Goal: Browse casually

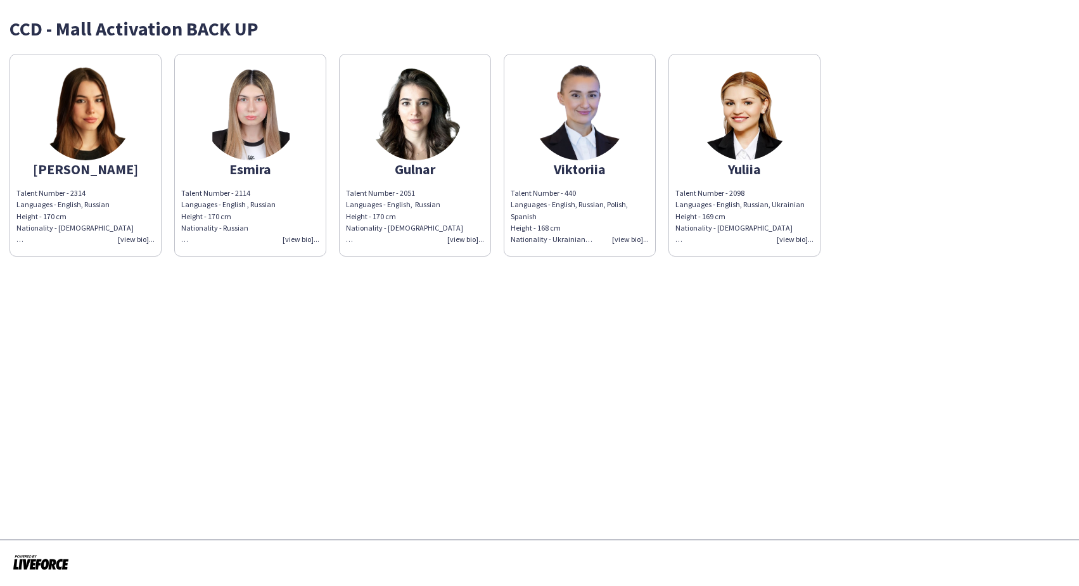
click at [742, 96] on img at bounding box center [744, 112] width 95 height 95
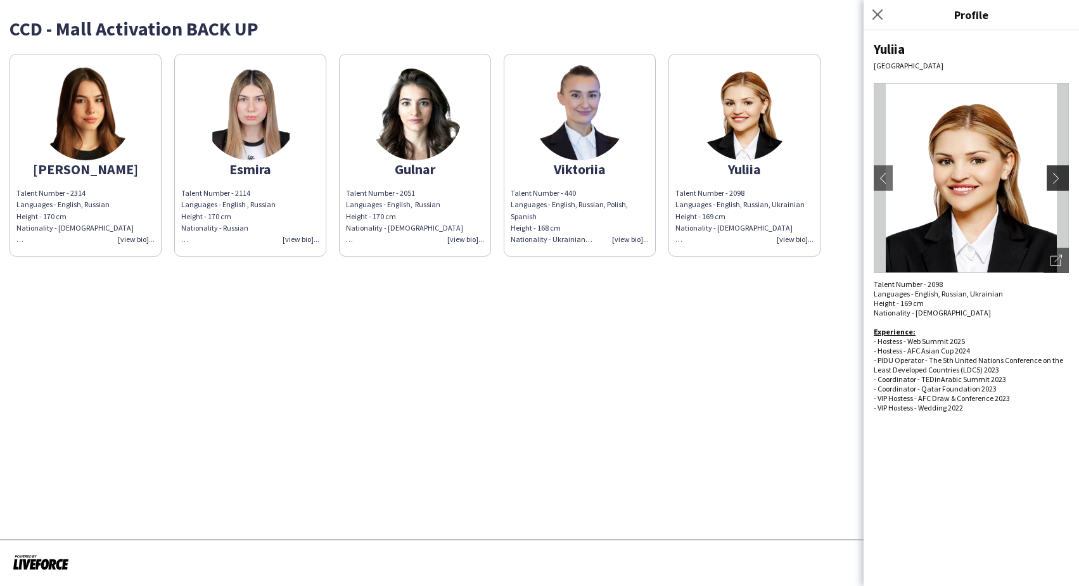
click at [1062, 177] on app-icon "chevron-right" at bounding box center [1059, 177] width 18 height 11
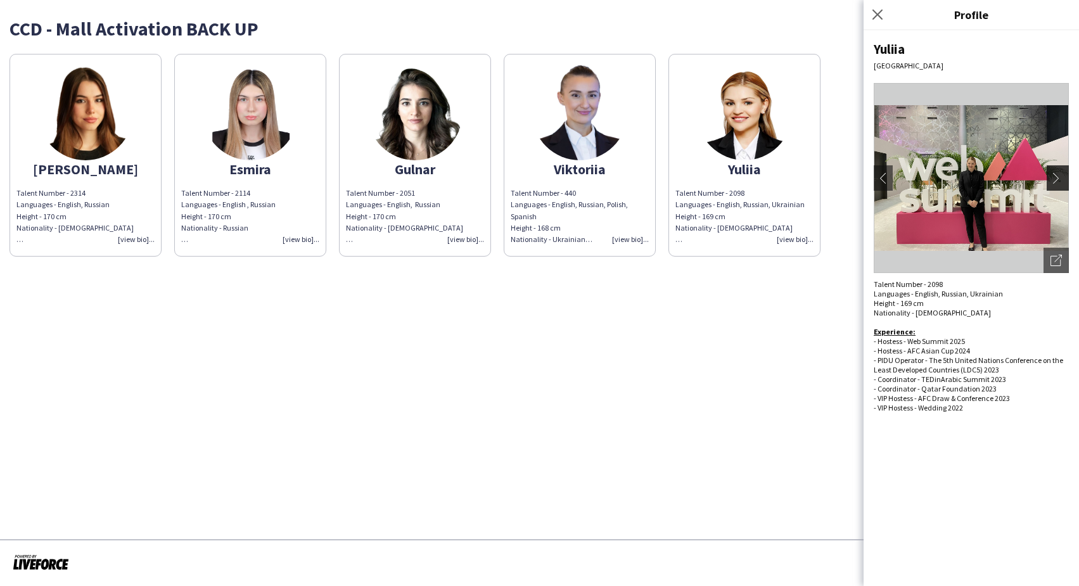
click at [1057, 177] on app-icon "chevron-right" at bounding box center [1059, 177] width 18 height 11
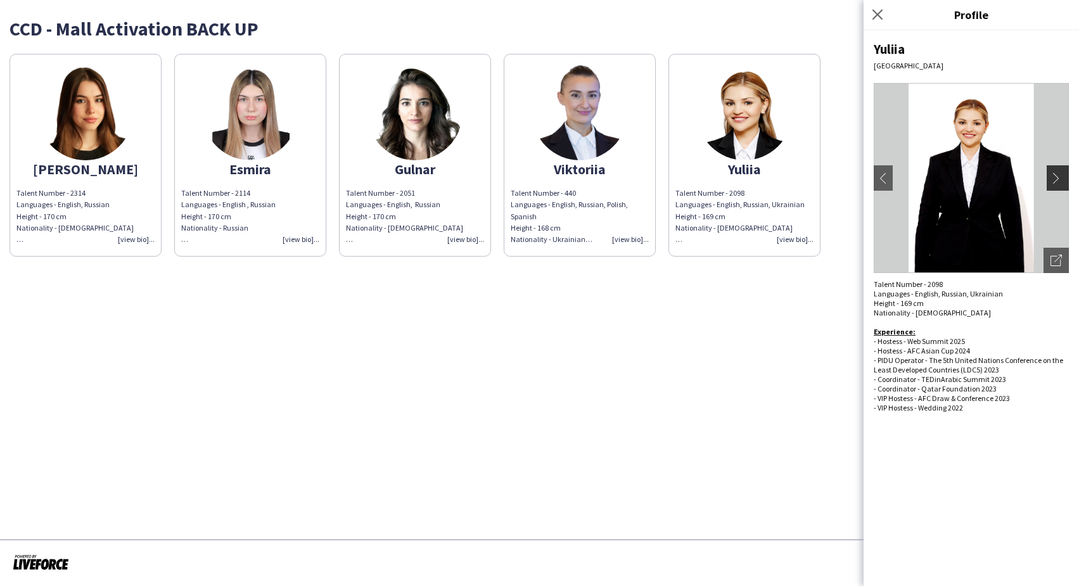
click at [1057, 177] on app-icon "chevron-right" at bounding box center [1059, 177] width 18 height 11
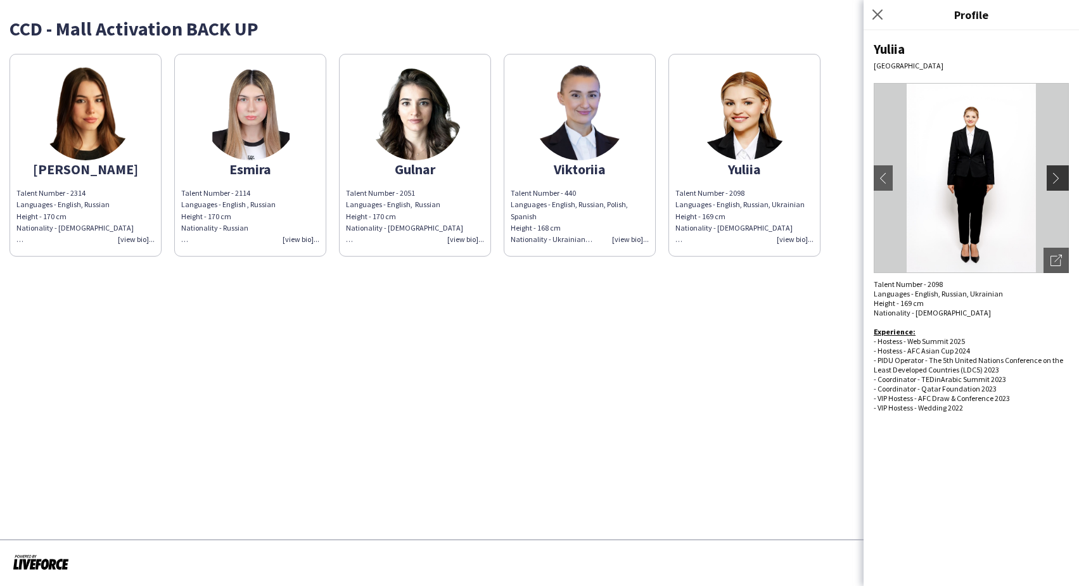
click at [1057, 177] on app-icon "chevron-right" at bounding box center [1059, 177] width 18 height 11
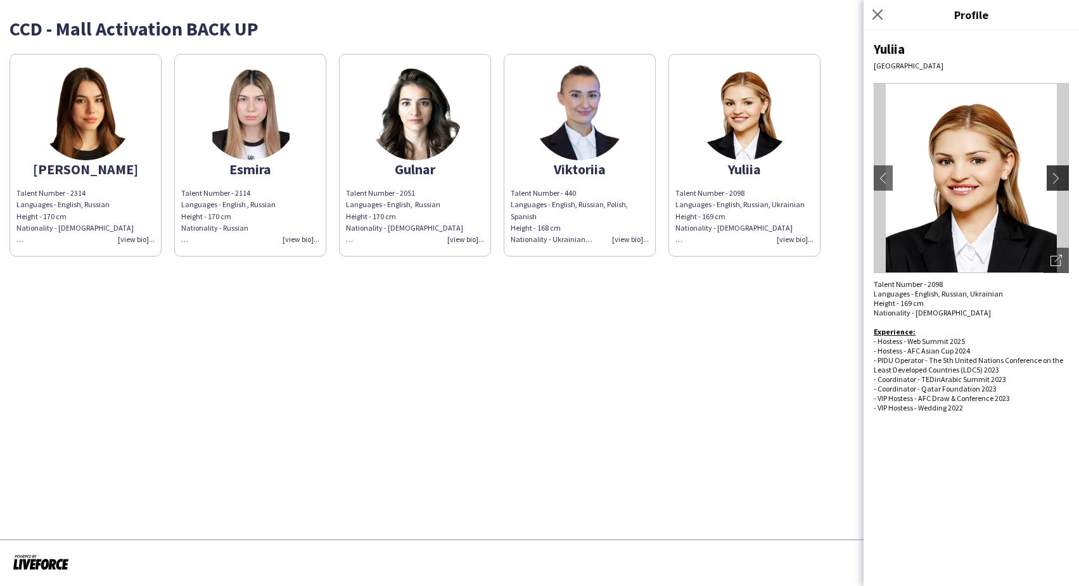
click at [1057, 177] on app-icon "chevron-right" at bounding box center [1059, 177] width 18 height 11
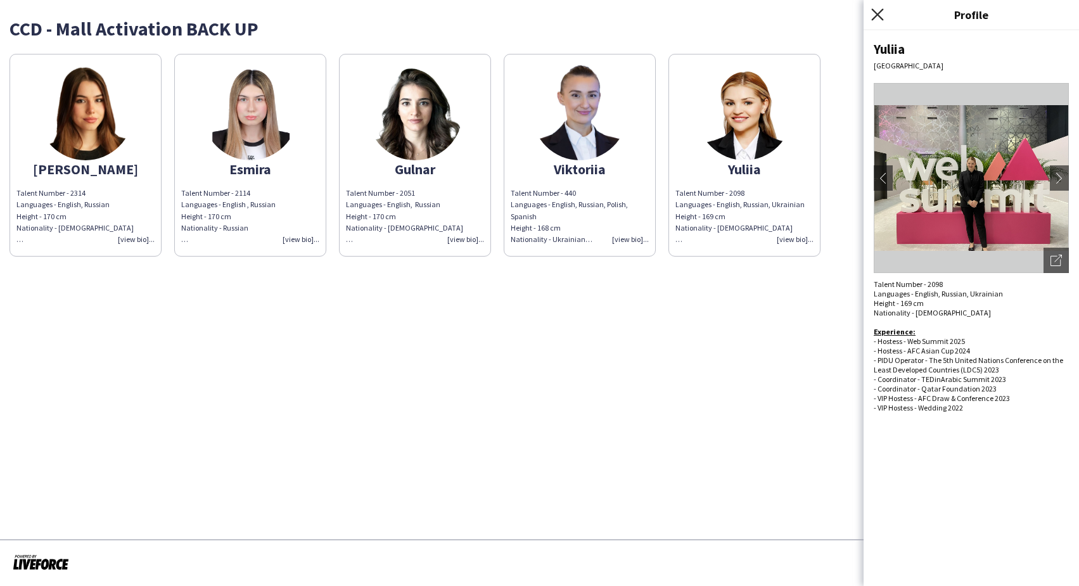
click at [878, 15] on icon "Close pop-in" at bounding box center [877, 14] width 12 height 12
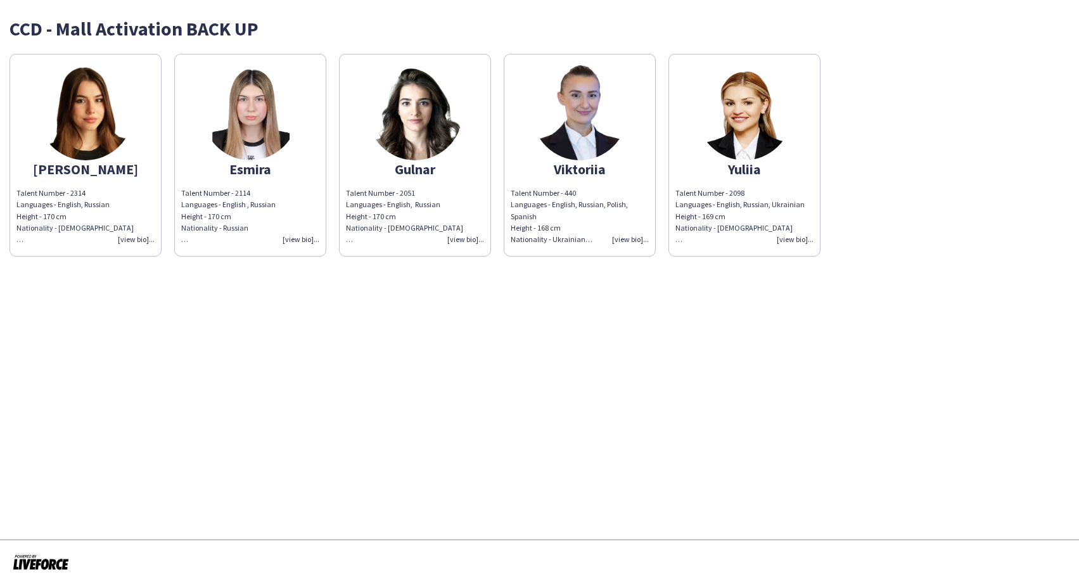
click at [585, 129] on img at bounding box center [579, 112] width 95 height 95
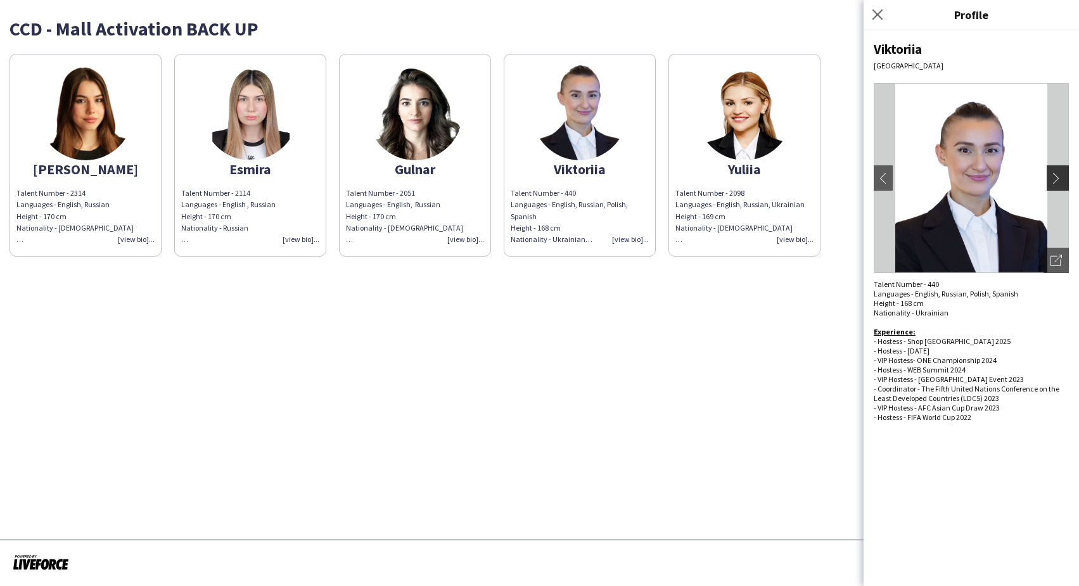
click at [1056, 176] on app-icon "chevron-right" at bounding box center [1059, 177] width 18 height 11
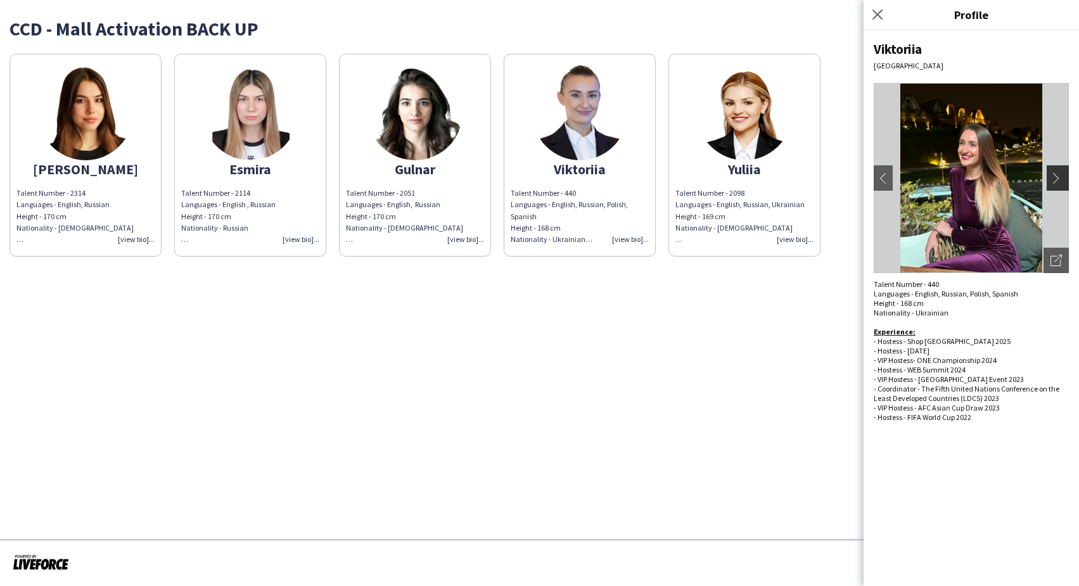
click at [1056, 176] on app-icon "chevron-right" at bounding box center [1059, 177] width 18 height 11
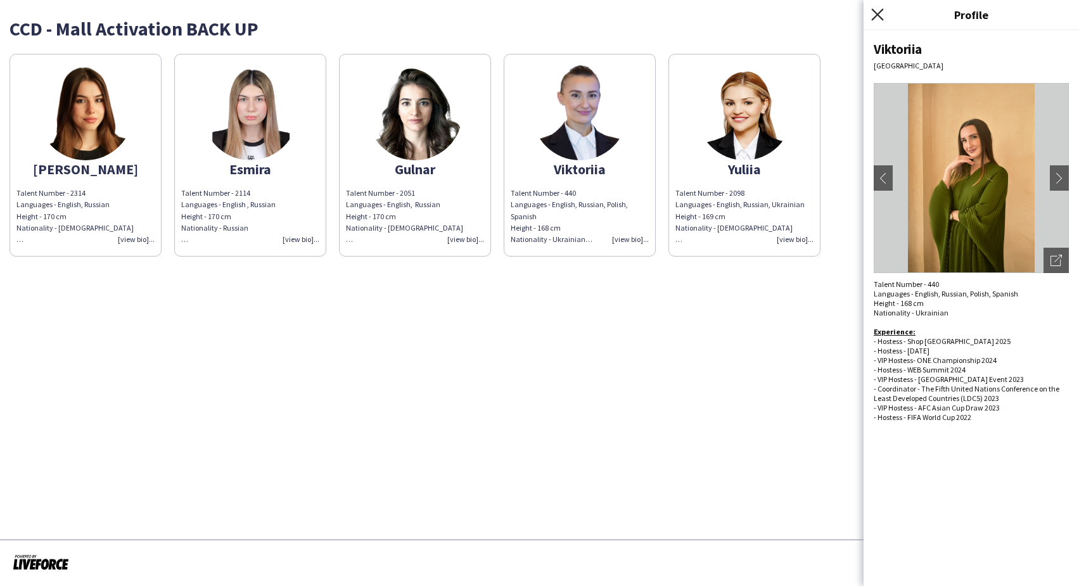
click at [879, 15] on icon "Close pop-in" at bounding box center [877, 14] width 12 height 12
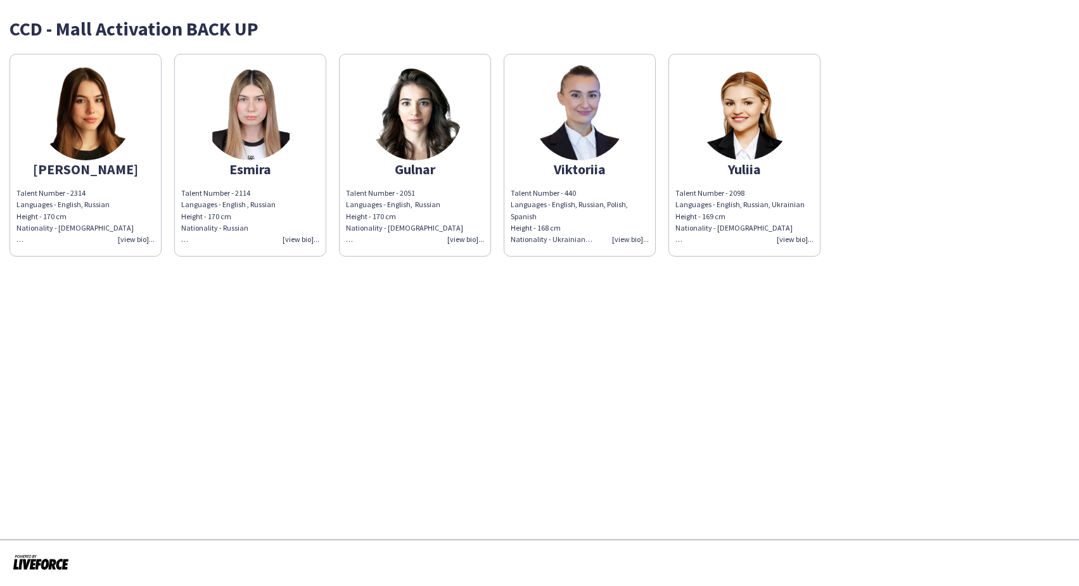
click at [434, 121] on img at bounding box center [414, 112] width 95 height 95
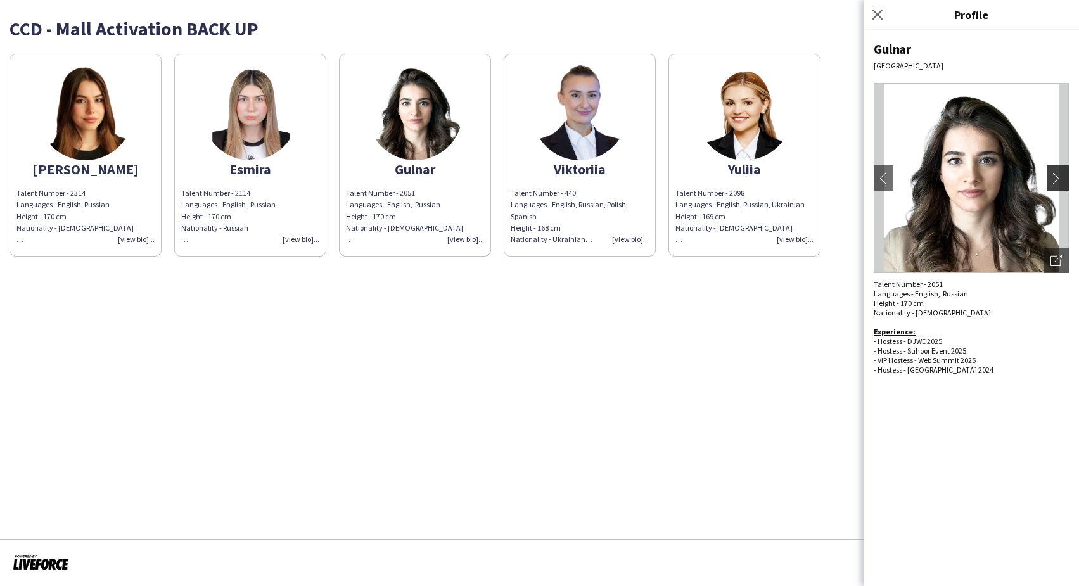
click at [1055, 177] on app-icon "chevron-right" at bounding box center [1059, 177] width 18 height 11
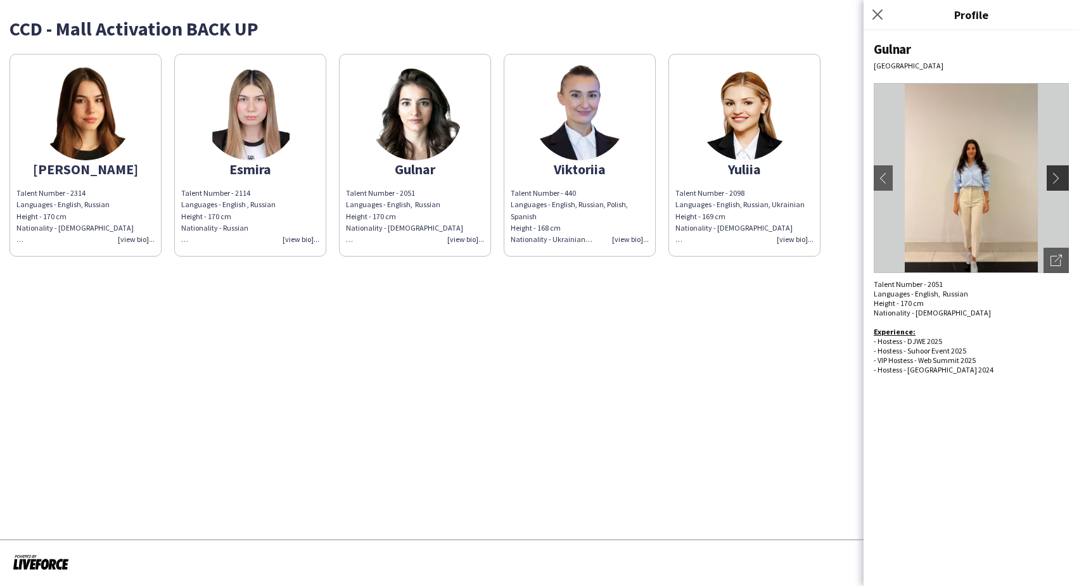
click at [1055, 177] on app-icon "chevron-right" at bounding box center [1059, 177] width 18 height 11
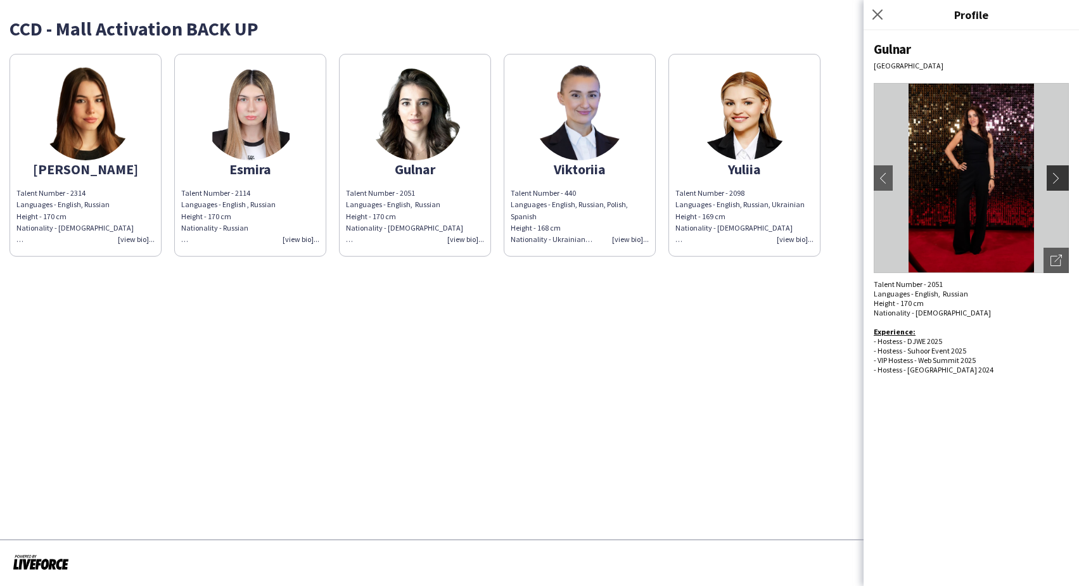
click at [1055, 177] on app-icon "chevron-right" at bounding box center [1059, 177] width 18 height 11
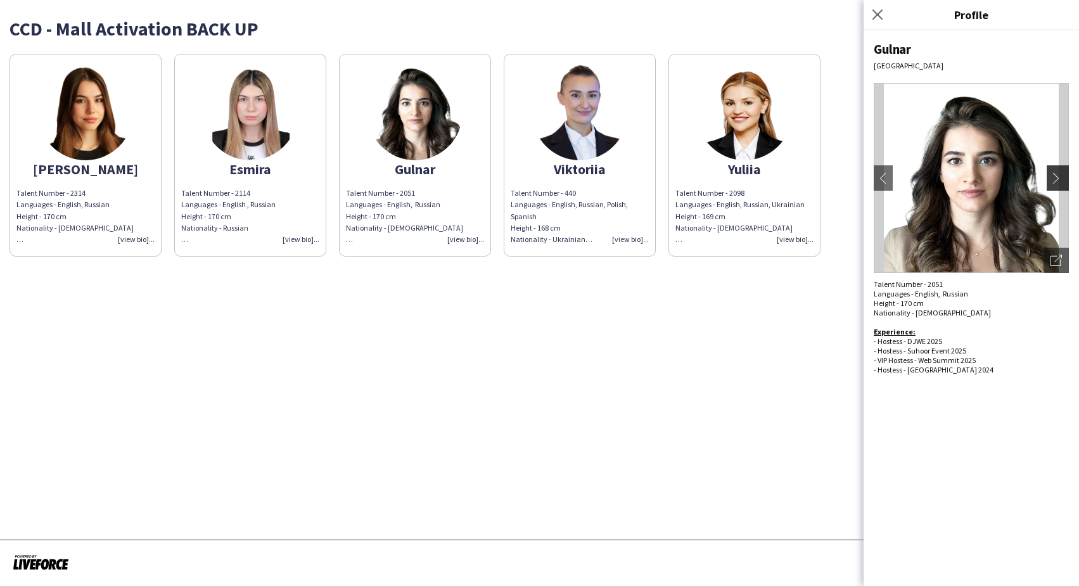
click at [1055, 177] on app-icon "chevron-right" at bounding box center [1059, 177] width 18 height 11
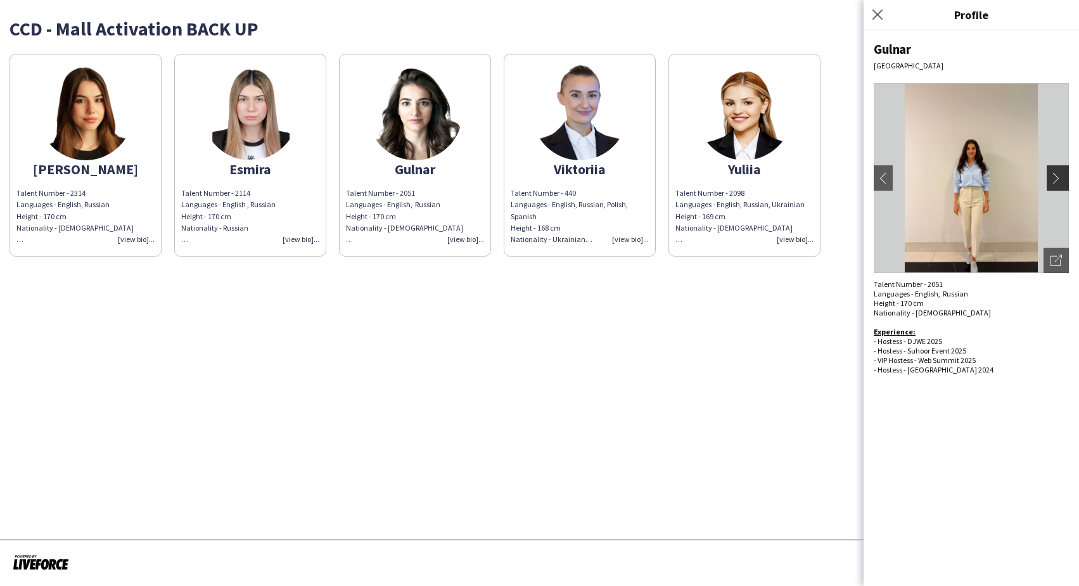
click at [1055, 177] on app-icon "chevron-right" at bounding box center [1059, 177] width 18 height 11
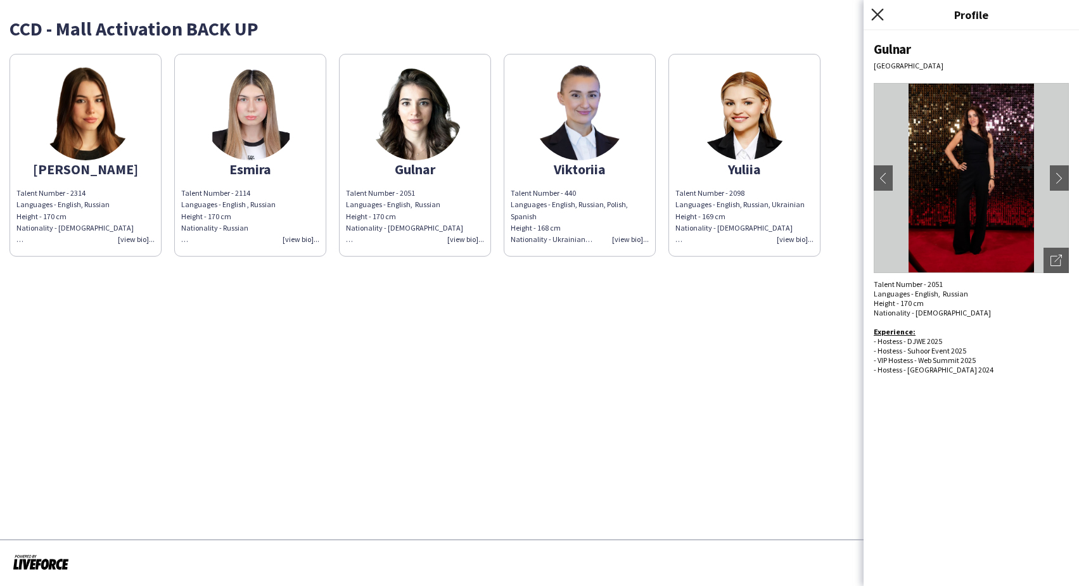
click at [876, 13] on icon at bounding box center [877, 14] width 12 height 12
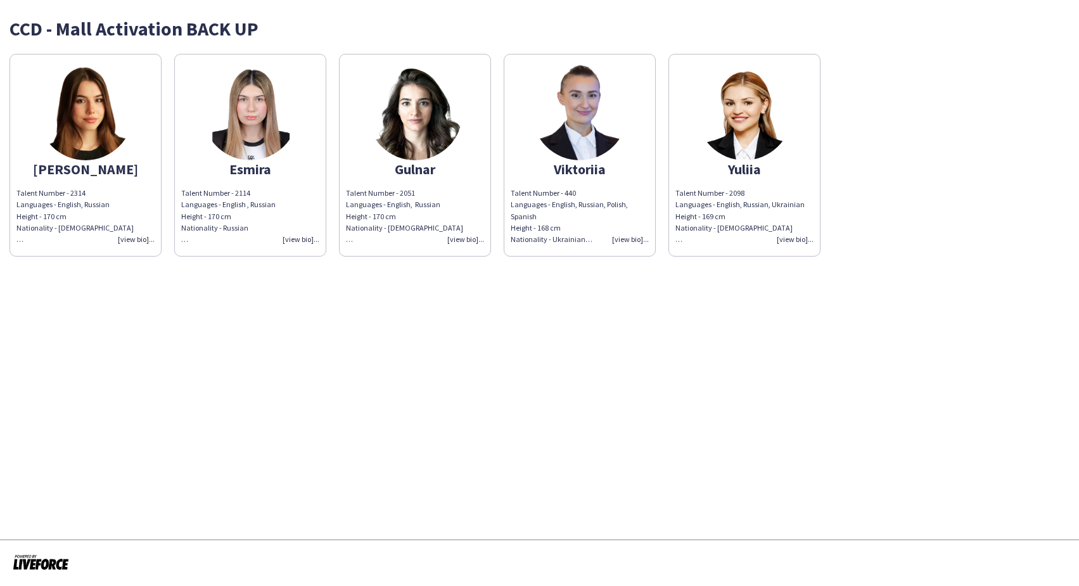
click at [269, 123] on img at bounding box center [250, 112] width 95 height 95
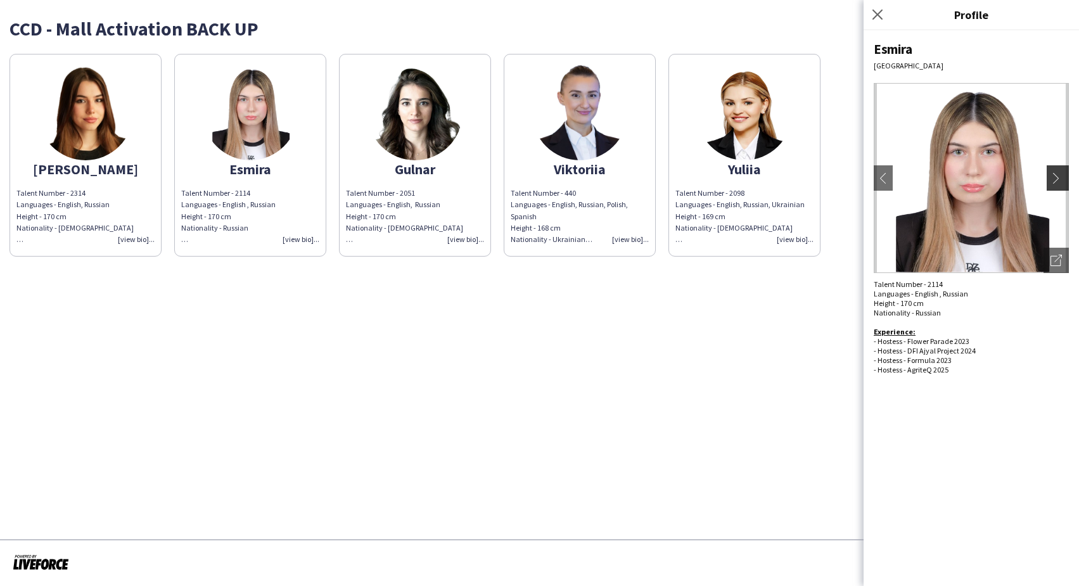
click at [1066, 176] on app-icon "chevron-right" at bounding box center [1059, 177] width 18 height 11
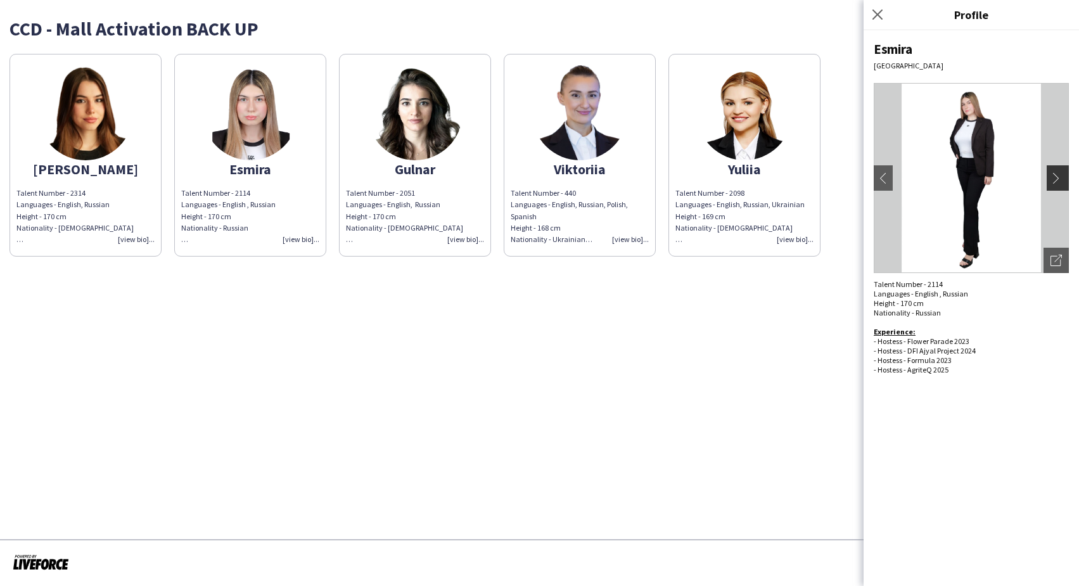
click at [1054, 175] on app-icon "chevron-right" at bounding box center [1059, 177] width 18 height 11
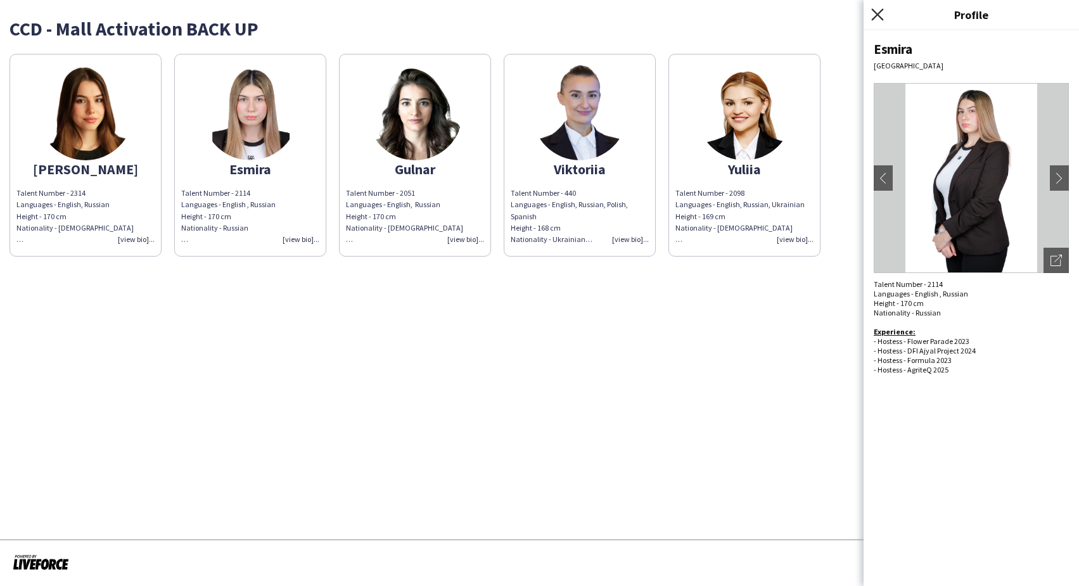
click at [878, 16] on icon at bounding box center [877, 14] width 12 height 12
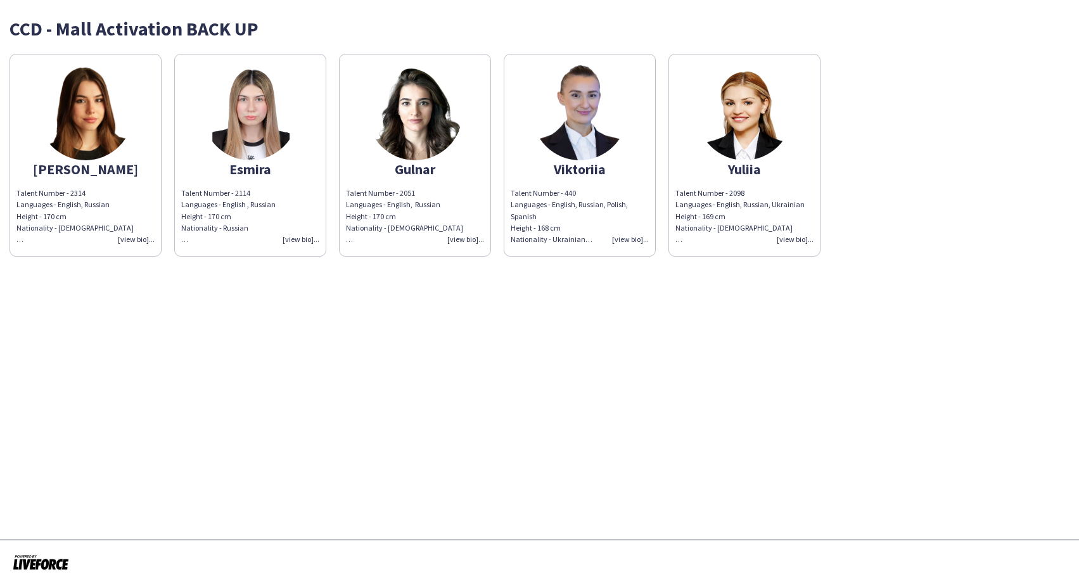
click at [94, 104] on img at bounding box center [85, 112] width 95 height 95
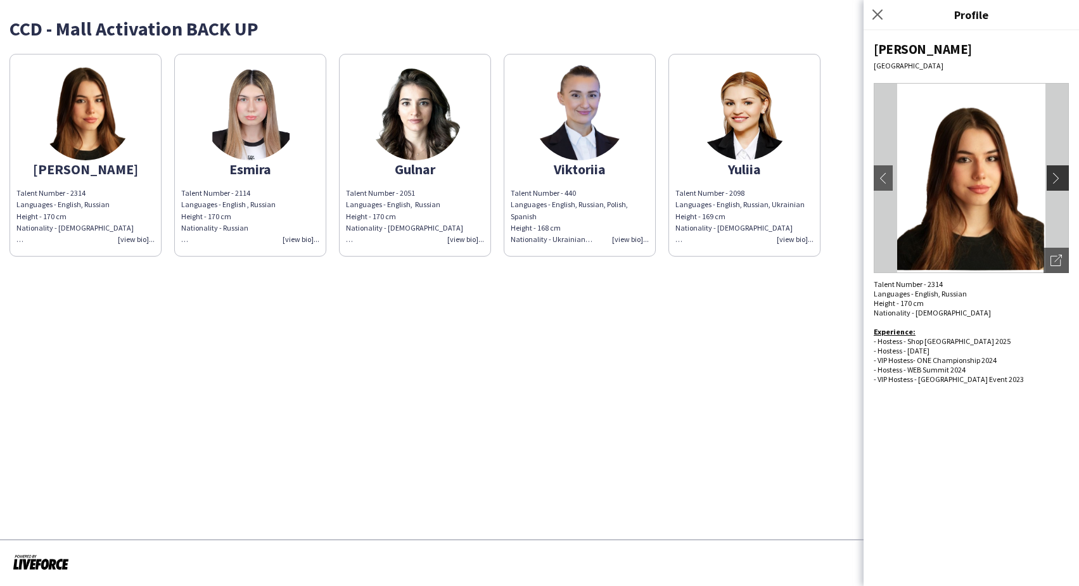
click at [1060, 179] on app-icon "chevron-right" at bounding box center [1059, 177] width 18 height 11
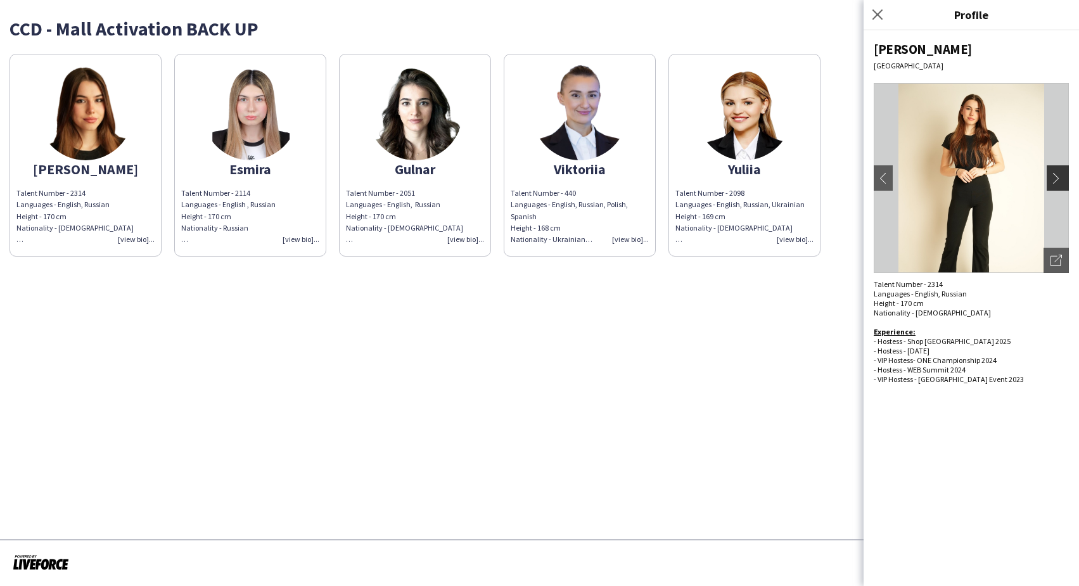
click at [1060, 179] on app-icon "chevron-right" at bounding box center [1059, 177] width 18 height 11
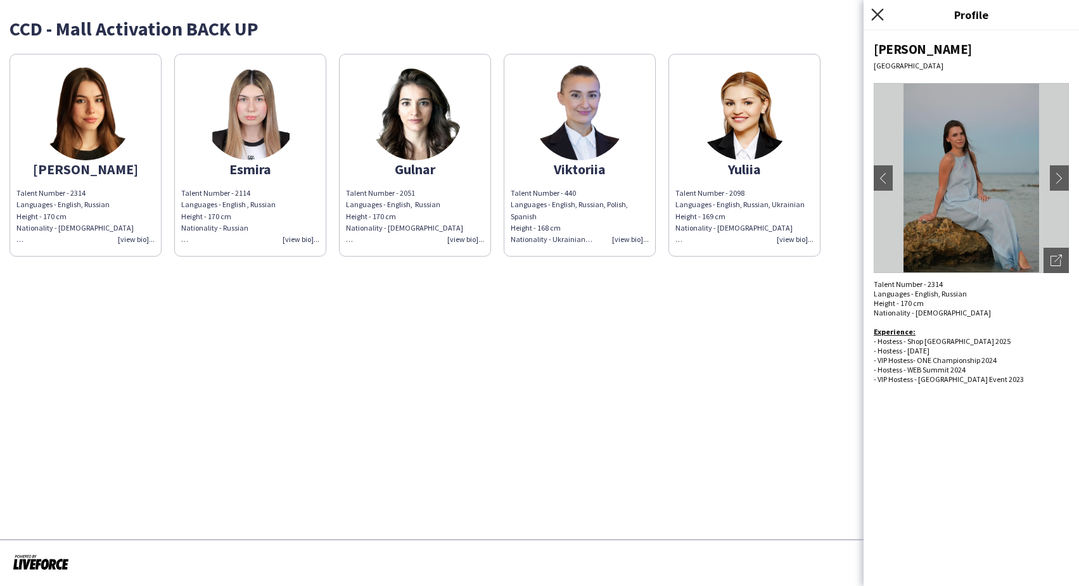
click at [878, 11] on icon "Close pop-in" at bounding box center [877, 14] width 12 height 12
